Goal: Information Seeking & Learning: Learn about a topic

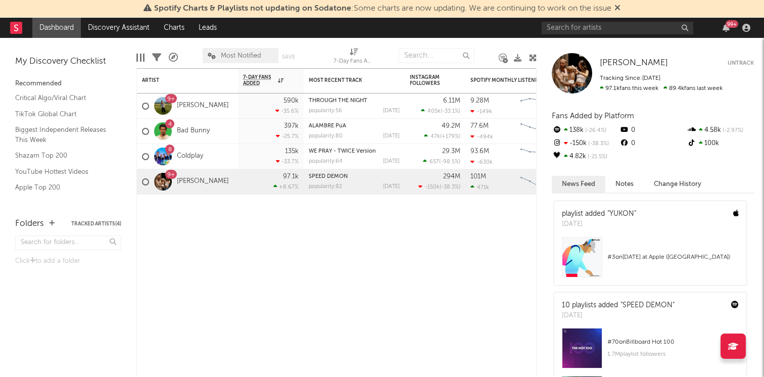
click at [620, 6] on icon at bounding box center [617, 8] width 6 height 8
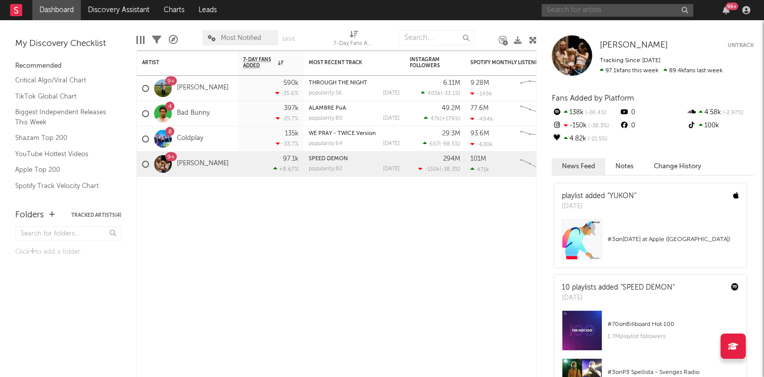
click at [598, 11] on input "text" at bounding box center [617, 10] width 152 height 13
type input "[PERSON_NAME]"
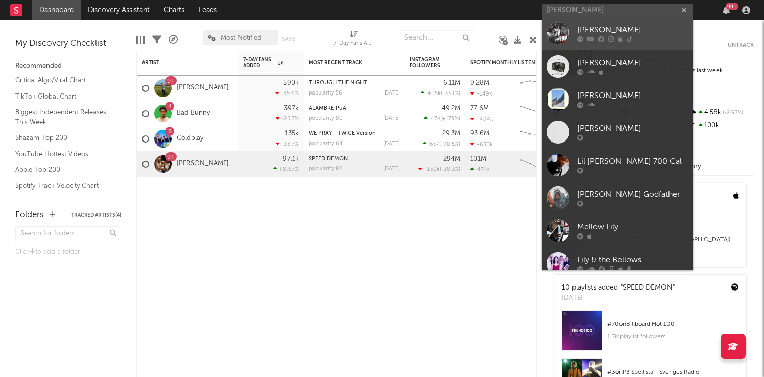
click at [608, 27] on div "[PERSON_NAME]" at bounding box center [632, 30] width 111 height 12
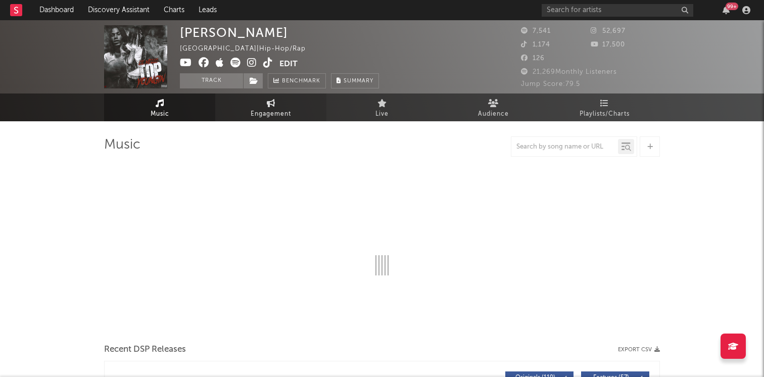
select select "6m"
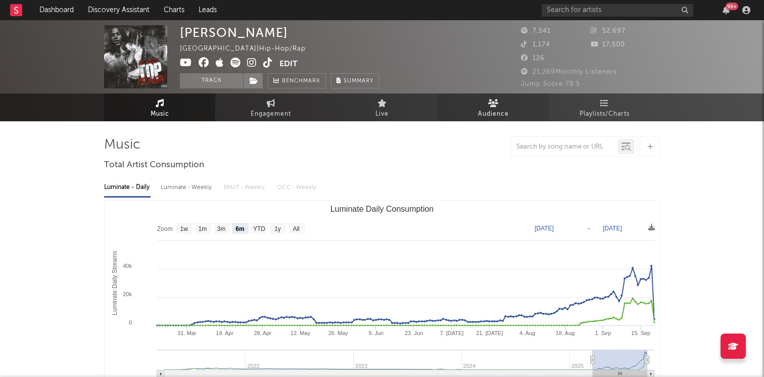
click at [498, 108] on span "Audience" at bounding box center [493, 114] width 31 height 12
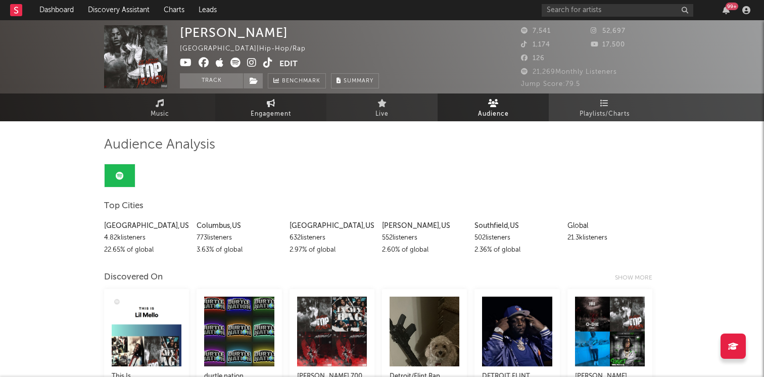
click at [265, 110] on span "Engagement" at bounding box center [270, 114] width 40 height 12
select select "1w"
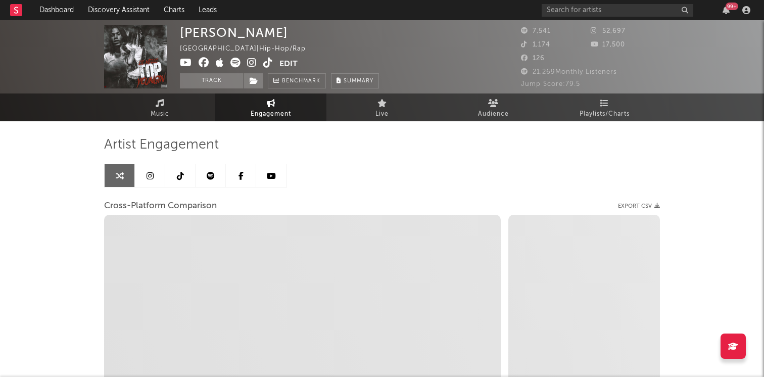
select select "1m"
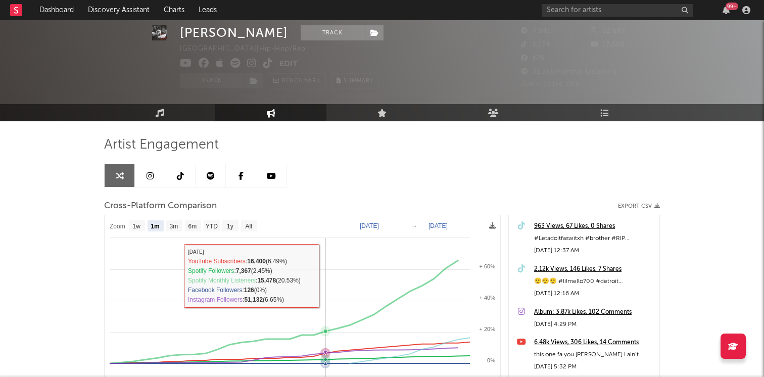
scroll to position [53, 0]
